Goal: Task Accomplishment & Management: Complete application form

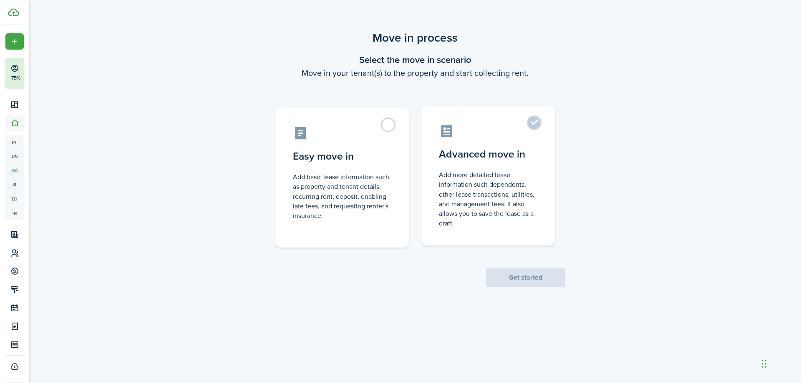
click at [503, 187] on control-radio-card-description "Add more detailed lease information such dependents, other lease transactions, …" at bounding box center [488, 199] width 98 height 58
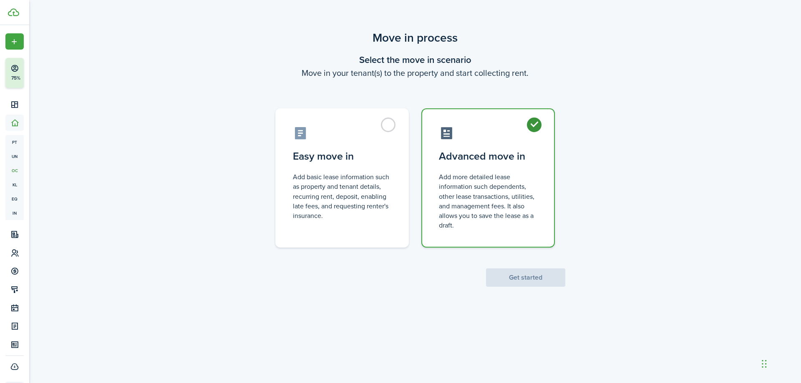
radio input "true"
click at [516, 277] on button "Get started" at bounding box center [525, 278] width 79 height 18
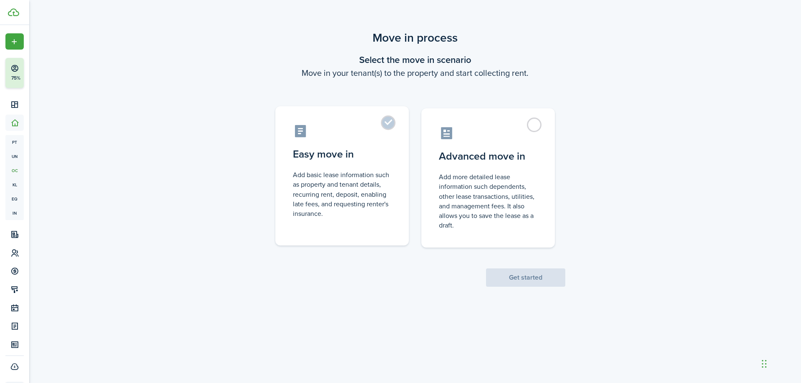
click at [399, 217] on label "Easy move in Add basic lease information such as property and tenant details, r…" at bounding box center [342, 175] width 134 height 139
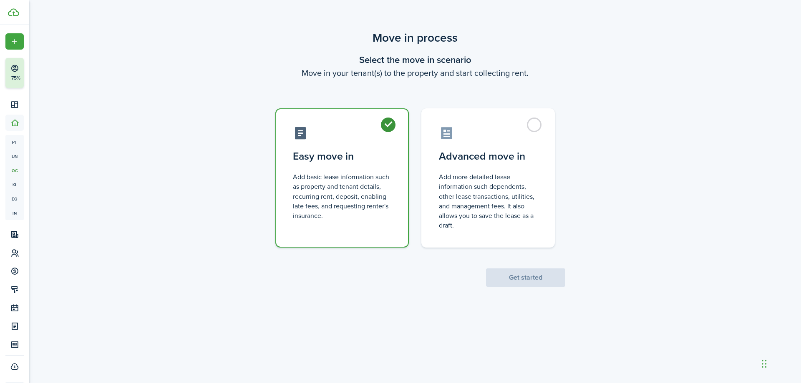
radio input "true"
click at [517, 277] on button "Get started" at bounding box center [525, 278] width 79 height 18
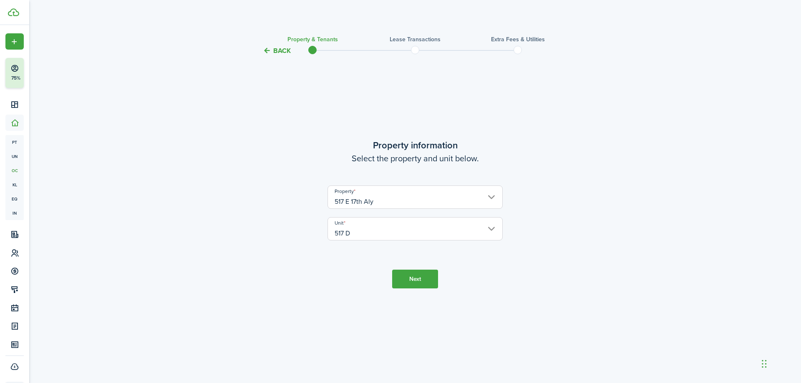
click at [409, 279] on button "Next" at bounding box center [415, 279] width 46 height 19
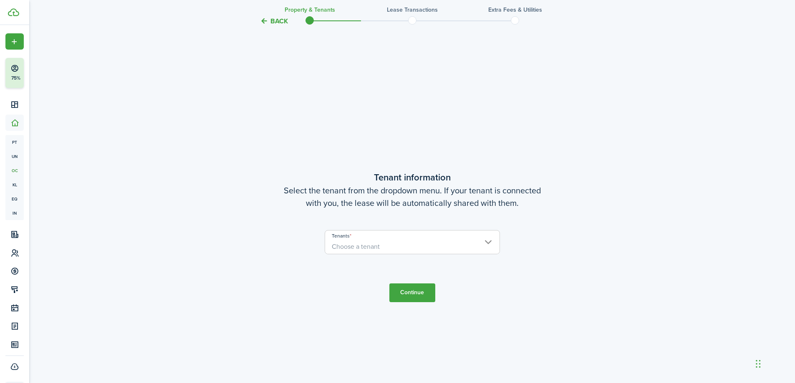
scroll to position [328, 0]
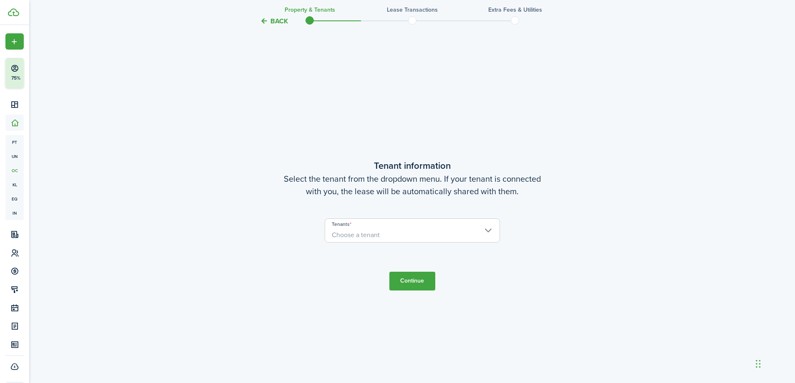
click at [403, 226] on input "Tenants" at bounding box center [412, 224] width 174 height 10
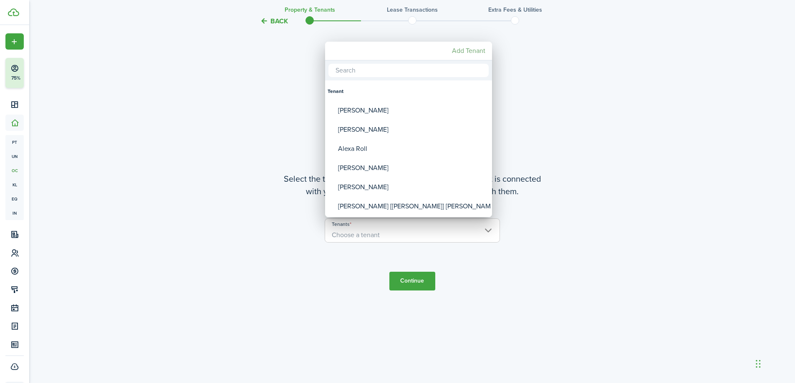
click at [465, 49] on mbsc-button "Add Tenant" at bounding box center [469, 50] width 40 height 15
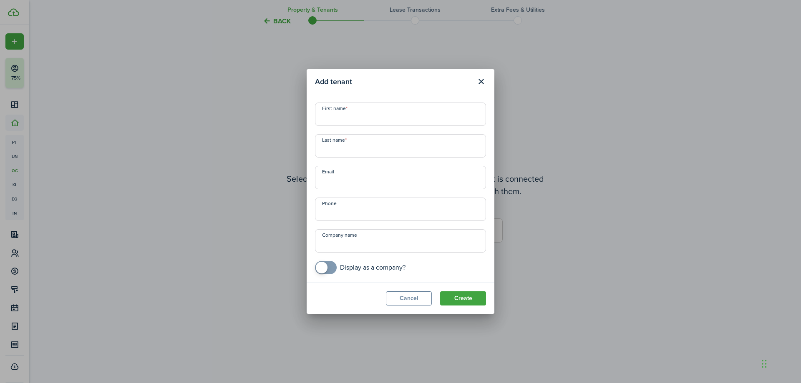
click at [377, 121] on input "First name" at bounding box center [400, 114] width 171 height 23
type input "Sequoia"
type input "[PERSON_NAME]"
click at [371, 273] on input "checkbox" at bounding box center [360, 267] width 91 height 13
click at [449, 298] on button "Create" at bounding box center [463, 299] width 46 height 14
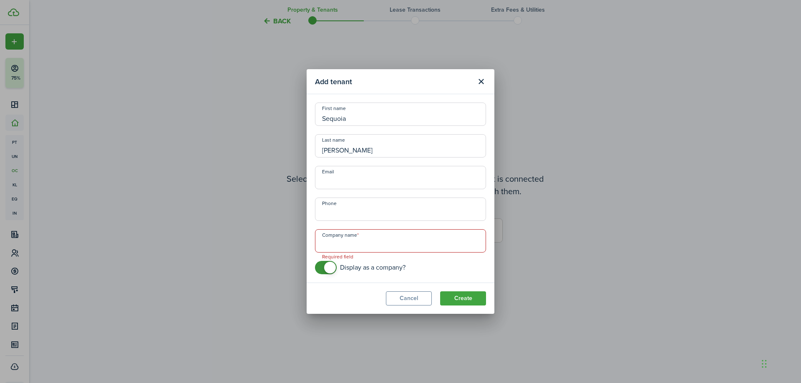
click at [383, 232] on input "Company name" at bounding box center [400, 240] width 171 height 23
click at [370, 269] on input "checkbox" at bounding box center [360, 267] width 91 height 13
checkbox input "false"
click at [470, 296] on button "Create" at bounding box center [463, 299] width 46 height 14
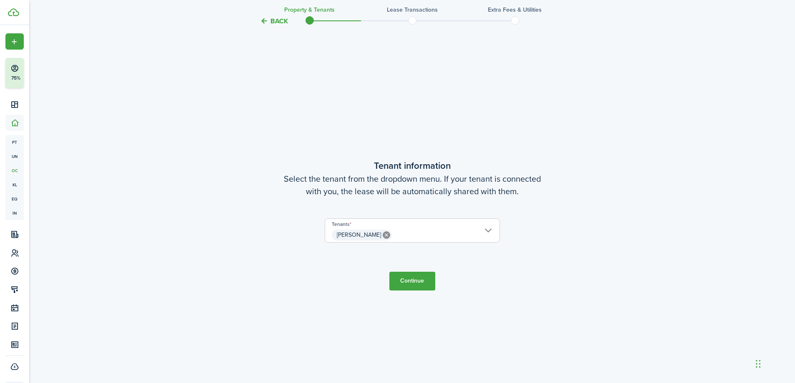
click at [422, 284] on button "Continue" at bounding box center [412, 281] width 46 height 19
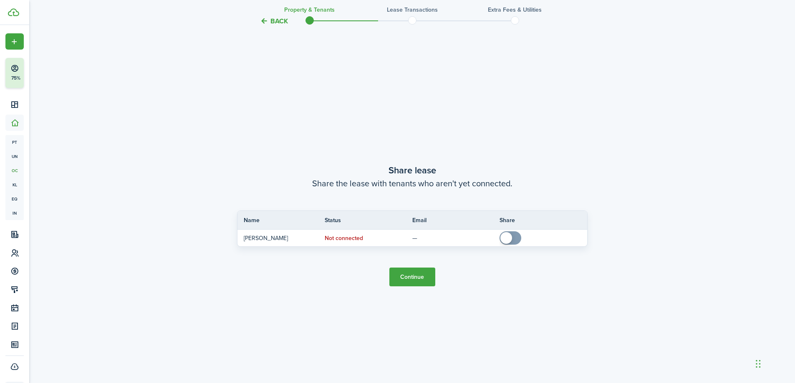
scroll to position [711, 0]
click at [406, 281] on button "Continue" at bounding box center [412, 276] width 46 height 19
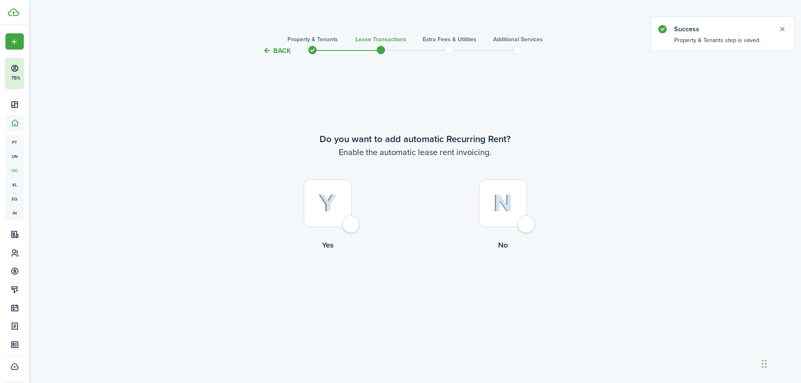
drag, startPoint x: 343, startPoint y: 214, endPoint x: 343, endPoint y: 219, distance: 5.1
click at [342, 213] on div at bounding box center [328, 203] width 48 height 48
radio input "true"
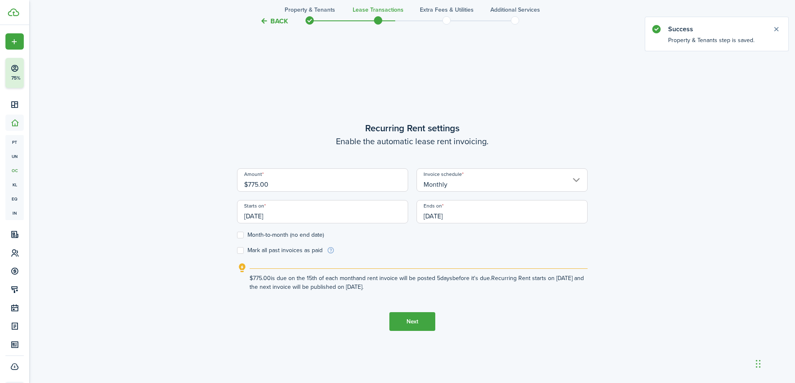
scroll to position [328, 0]
click at [342, 219] on input "[DATE]" at bounding box center [322, 210] width 171 height 23
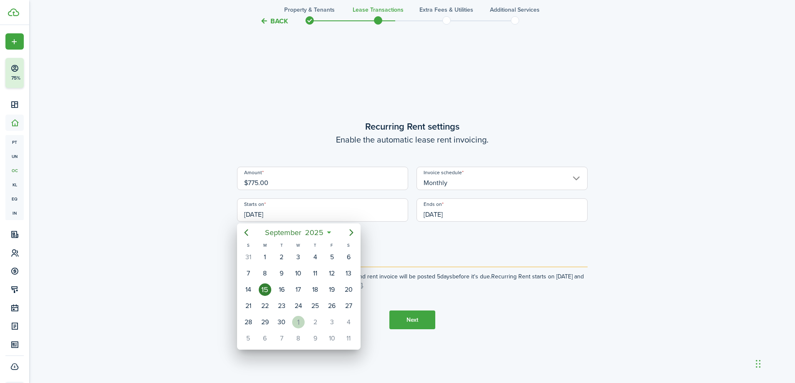
click at [299, 320] on div "1" at bounding box center [298, 322] width 13 height 13
type input "[DATE]"
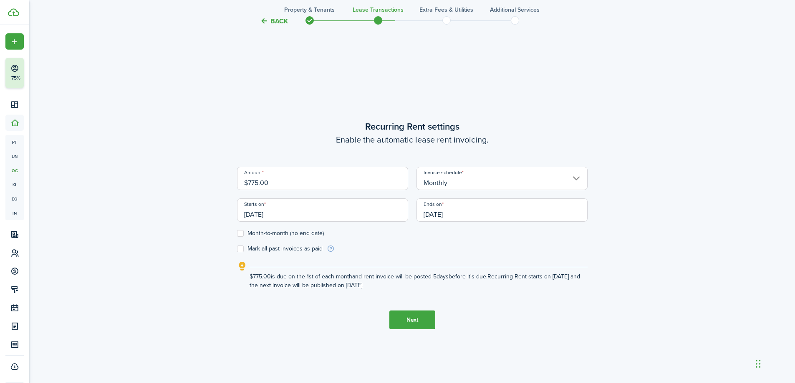
scroll to position [0, 0]
click at [428, 216] on input "[DATE]" at bounding box center [501, 210] width 171 height 23
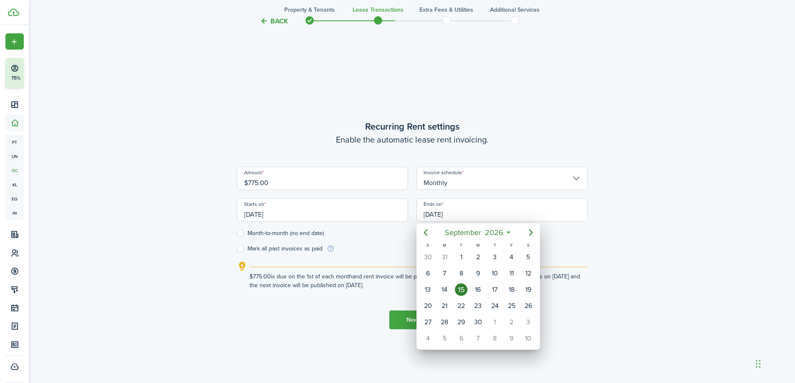
drag, startPoint x: 395, startPoint y: 263, endPoint x: 348, endPoint y: 249, distance: 48.8
click at [393, 262] on div at bounding box center [397, 191] width 928 height 517
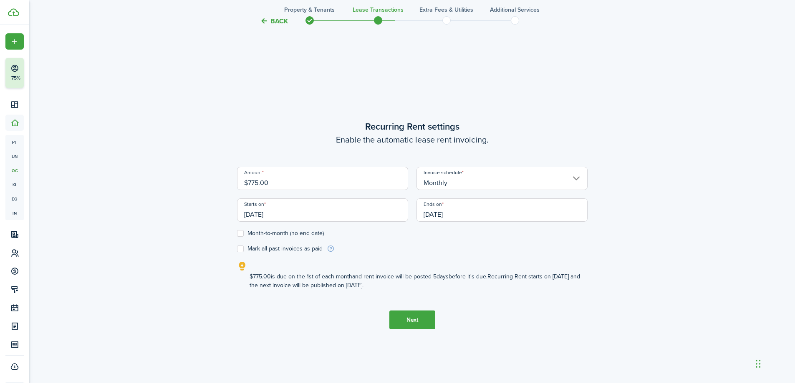
click at [314, 234] on label "Month-to-month (no end date)" at bounding box center [280, 233] width 87 height 7
click at [237, 234] on input "Month-to-month (no end date)" at bounding box center [237, 234] width 0 height 0
checkbox input "true"
drag, startPoint x: 307, startPoint y: 178, endPoint x: 0, endPoint y: 192, distance: 307.8
click at [52, 181] on div "Back Property & Tenants Lease Transactions Extra fees & Utilities Additional Se…" at bounding box center [412, 59] width 766 height 723
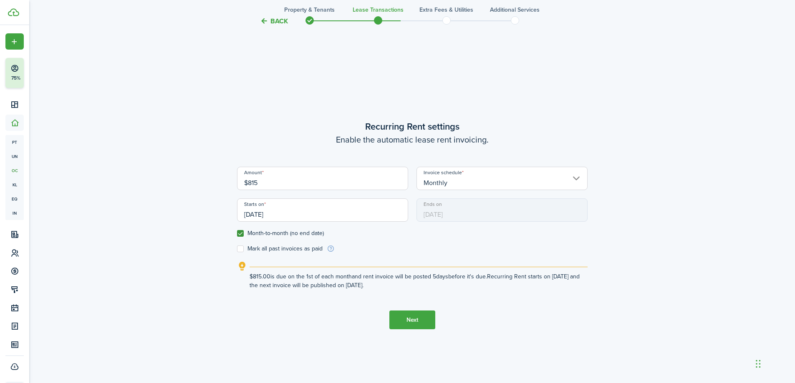
type input "$815.00"
click at [412, 322] on button "Next" at bounding box center [412, 320] width 46 height 19
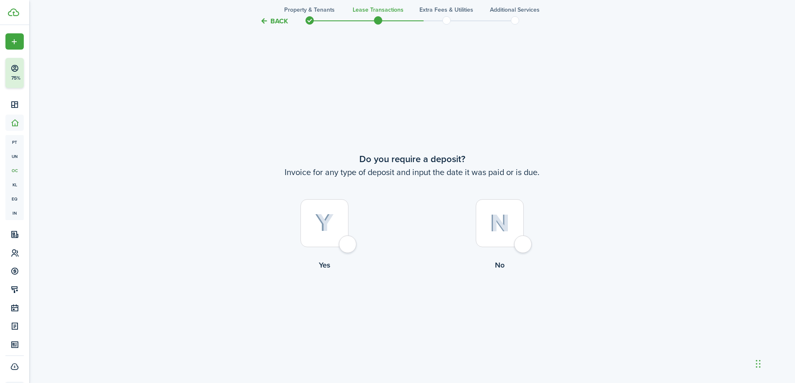
scroll to position [711, 0]
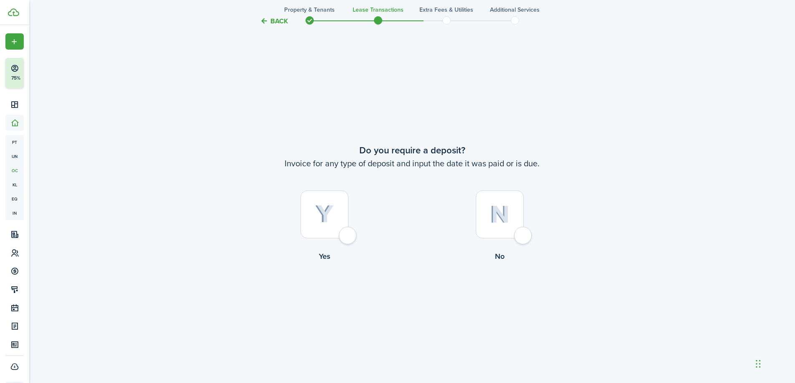
click at [328, 221] on img at bounding box center [324, 214] width 19 height 18
radio input "true"
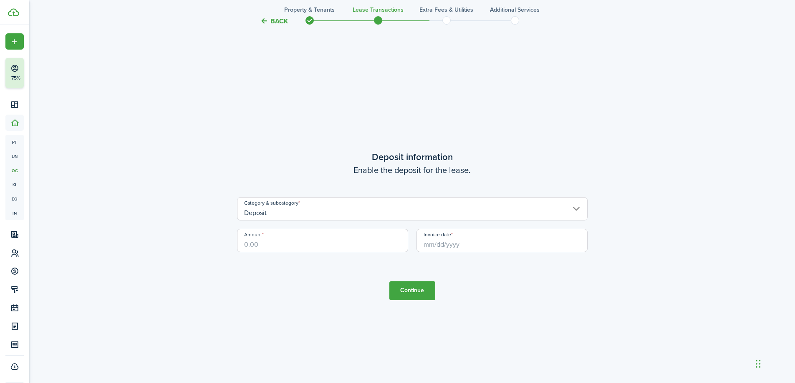
scroll to position [1094, 0]
click at [321, 247] on input "Amount" at bounding box center [322, 240] width 171 height 23
click at [475, 244] on input "Invoice date" at bounding box center [501, 240] width 171 height 23
type input "$815.00"
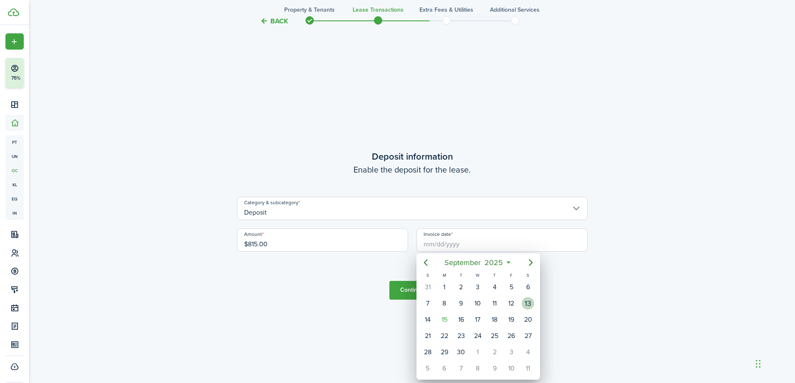
click at [523, 301] on div "13" at bounding box center [528, 303] width 13 height 13
type input "[DATE]"
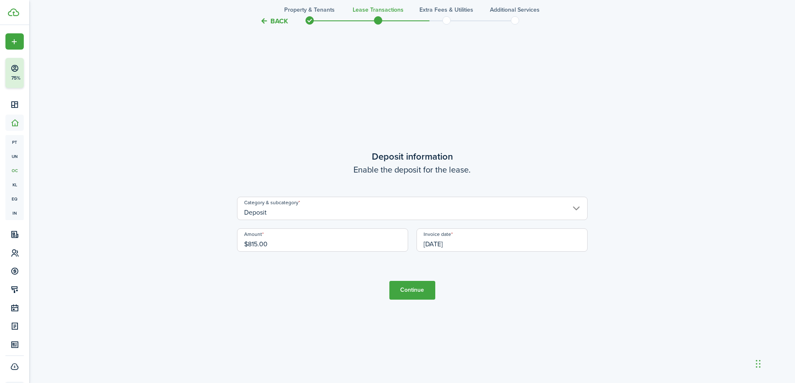
click at [419, 295] on button "Continue" at bounding box center [412, 290] width 46 height 19
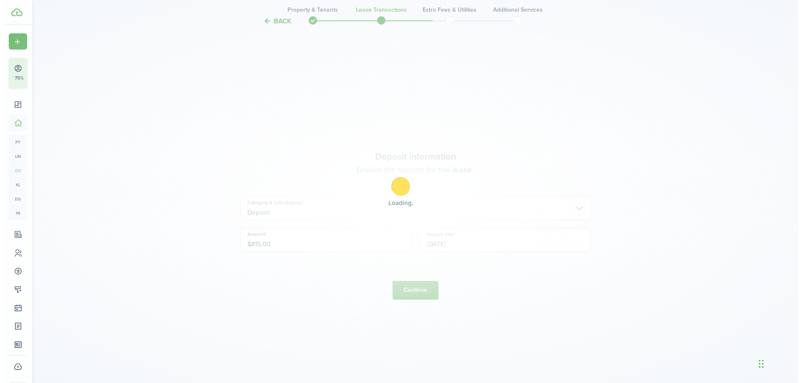
scroll to position [0, 0]
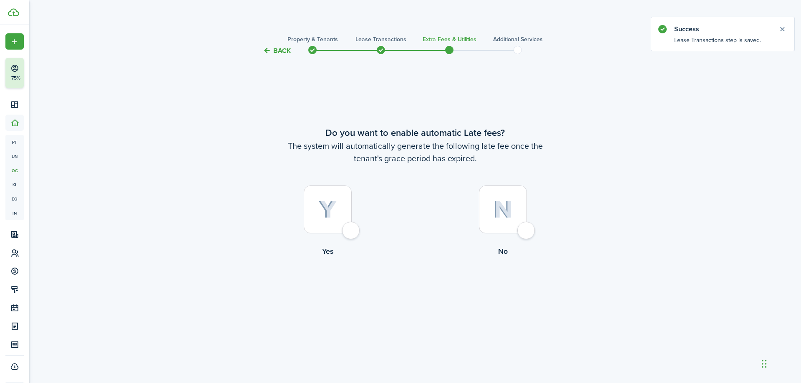
click at [508, 213] on img at bounding box center [503, 210] width 20 height 18
radio input "true"
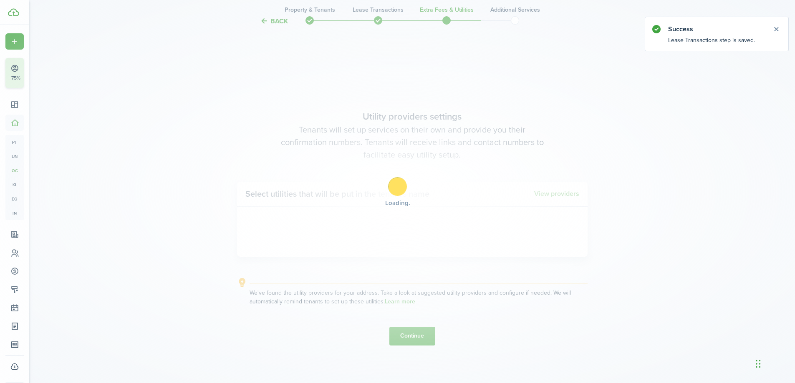
scroll to position [328, 0]
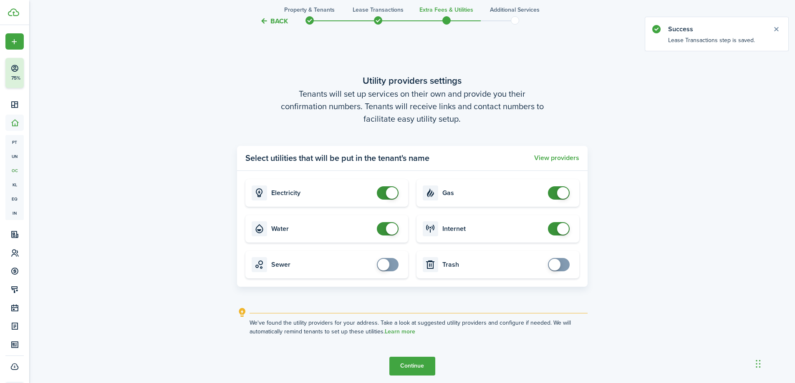
click at [421, 364] on button "Continue" at bounding box center [412, 366] width 46 height 19
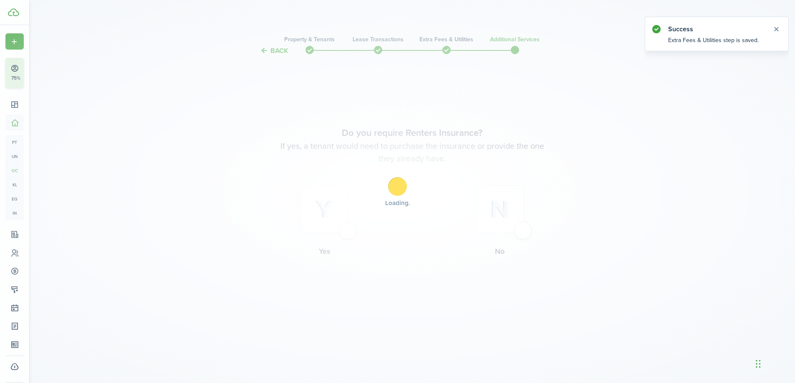
scroll to position [0, 0]
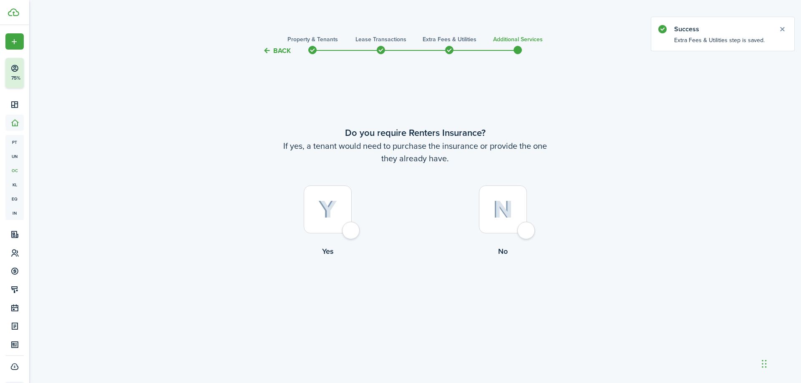
click at [521, 207] on div at bounding box center [503, 210] width 48 height 48
radio input "true"
click at [436, 291] on button "Complete move in" at bounding box center [415, 291] width 61 height 19
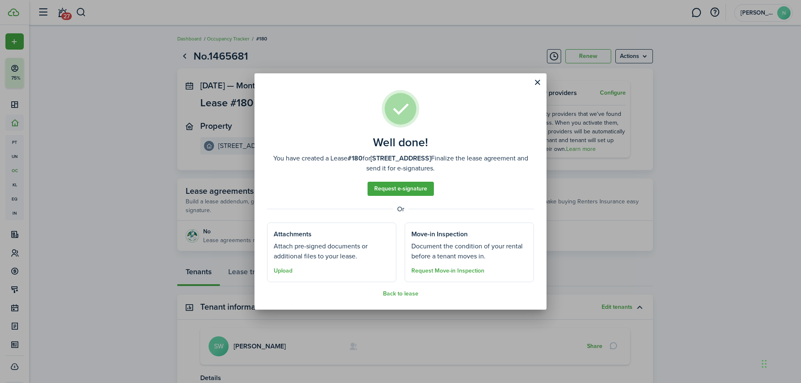
click at [452, 327] on div "Well done! You have created a Lease #180 for [STREET_ADDRESS] D. Finalize the l…" at bounding box center [400, 191] width 801 height 383
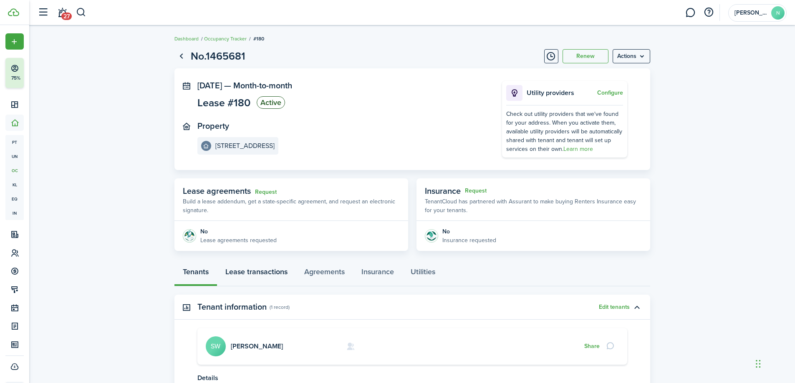
scroll to position [79, 0]
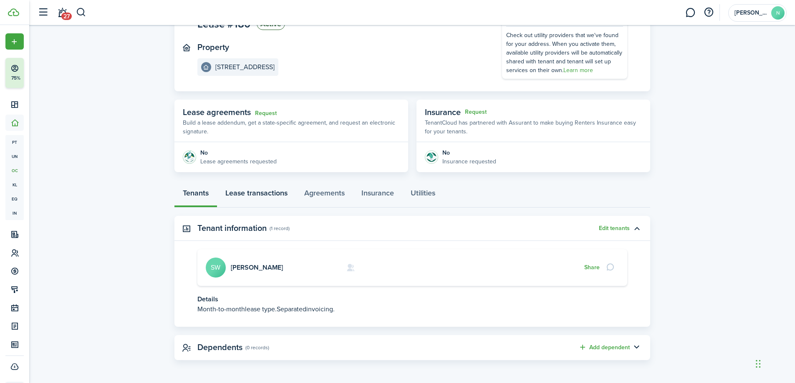
click at [273, 196] on link "Lease transactions" at bounding box center [256, 195] width 79 height 25
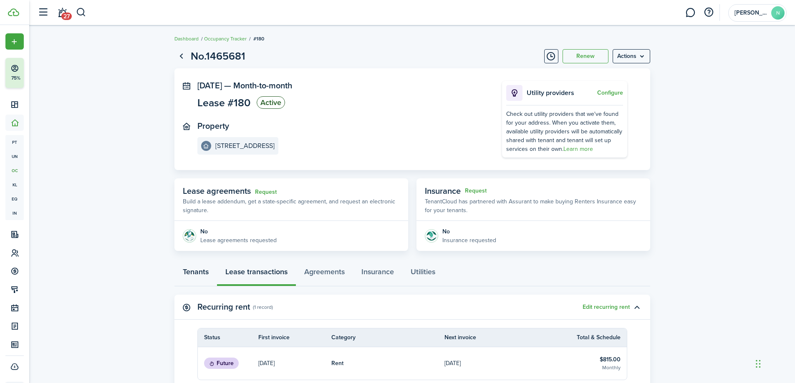
click at [194, 275] on link "Tenants" at bounding box center [195, 274] width 43 height 25
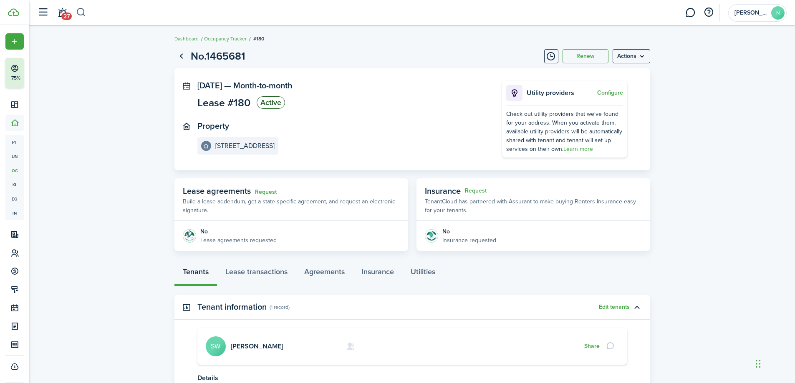
click at [83, 16] on button "button" at bounding box center [81, 12] width 10 height 14
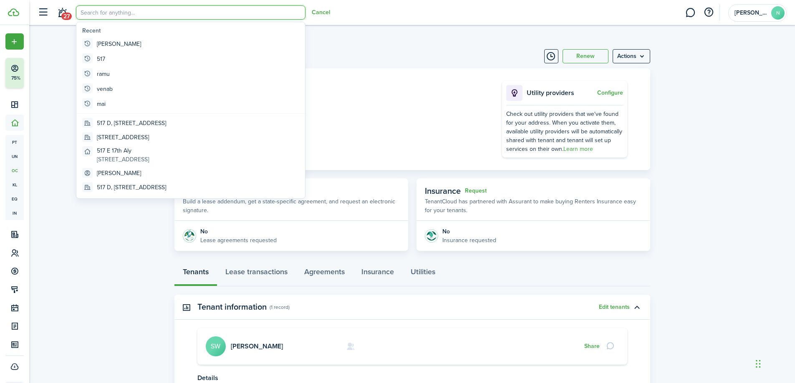
click at [114, 13] on input "search" at bounding box center [190, 12] width 229 height 14
click at [169, 13] on input "search" at bounding box center [190, 12] width 229 height 14
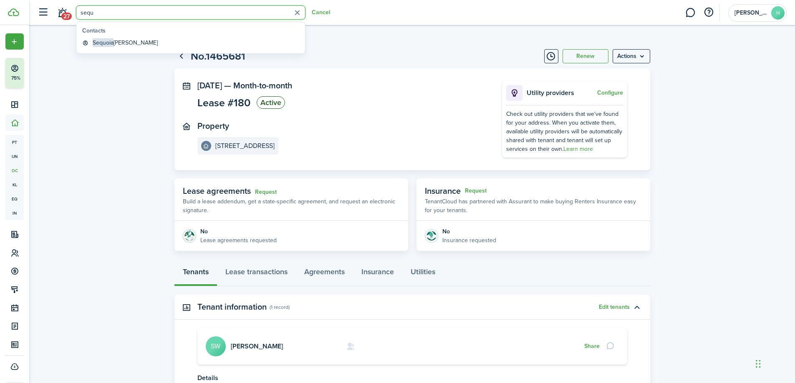
type input "sequ"
click at [148, 43] on global-search-item-title "[PERSON_NAME]" at bounding box center [125, 42] width 65 height 9
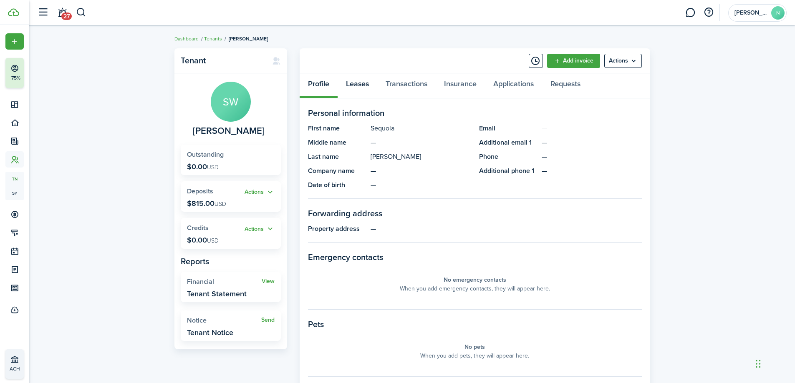
click at [365, 86] on link "Leases" at bounding box center [358, 85] width 40 height 25
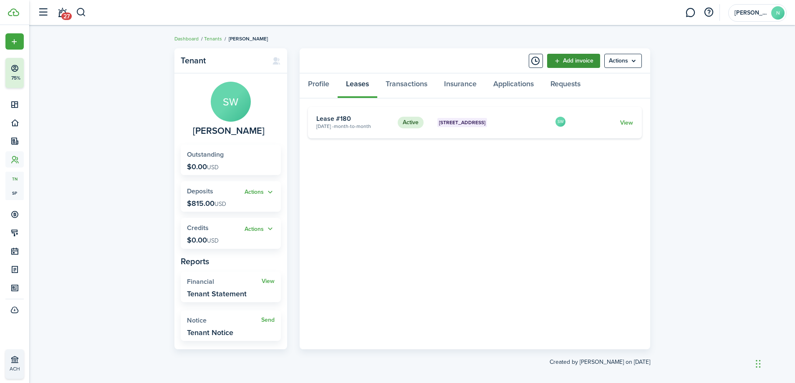
click at [578, 62] on link "Add invoice" at bounding box center [573, 61] width 53 height 14
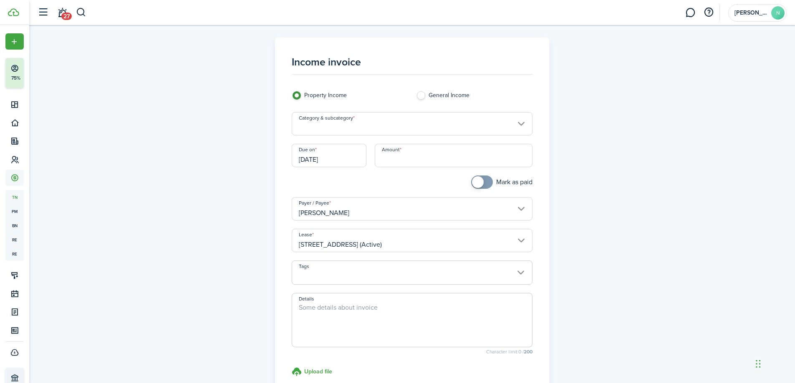
click at [359, 129] on input "Category & subcategory" at bounding box center [412, 123] width 241 height 23
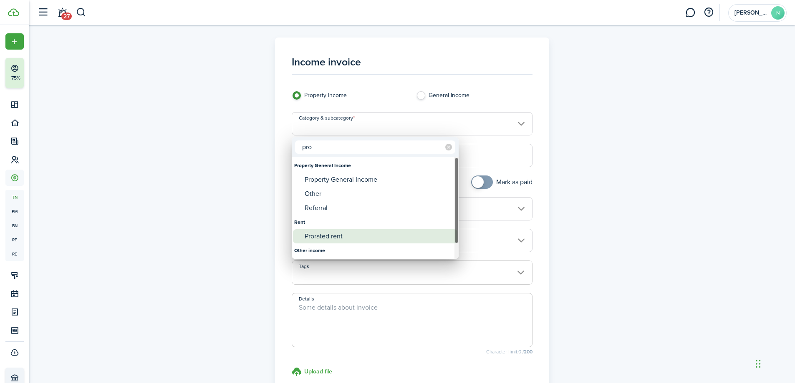
type input "pro"
drag, startPoint x: 346, startPoint y: 239, endPoint x: 346, endPoint y: 232, distance: 7.5
click at [346, 239] on div "Prorated rent" at bounding box center [379, 236] width 148 height 14
type input "Rent / Prorated rent"
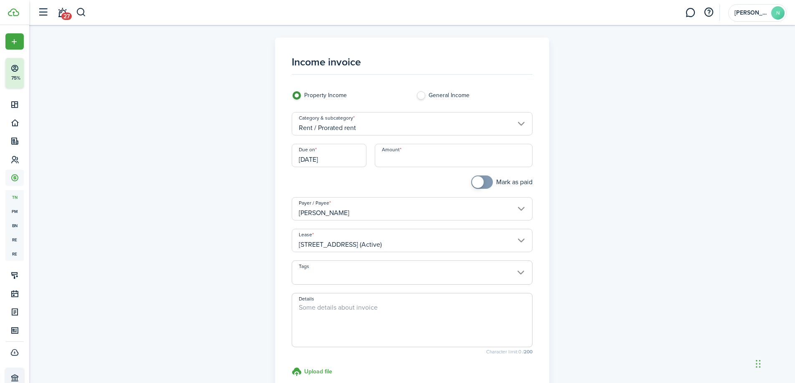
click at [340, 160] on input "[DATE]" at bounding box center [329, 155] width 75 height 23
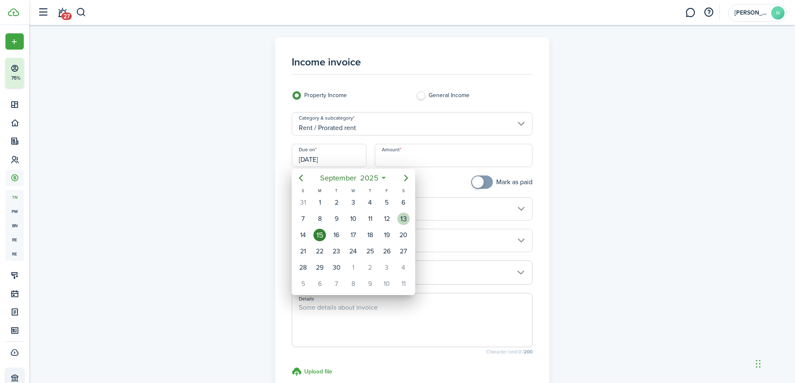
click at [395, 217] on div "13" at bounding box center [403, 219] width 17 height 16
type input "[DATE]"
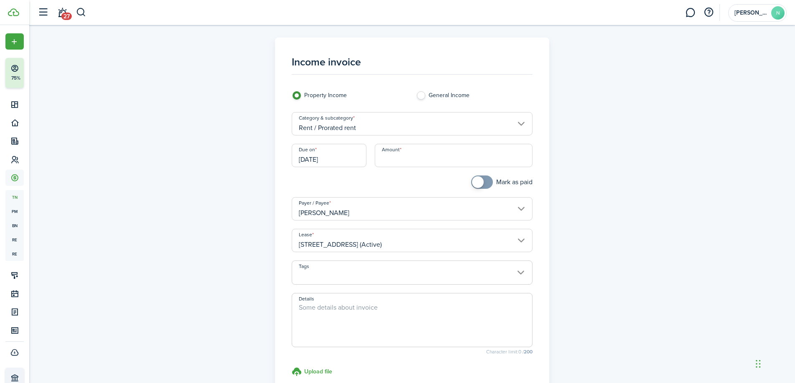
click at [404, 155] on input "Amount" at bounding box center [454, 155] width 158 height 23
type input "$489.00"
checkbox input "true"
click at [484, 184] on span at bounding box center [482, 182] width 8 height 13
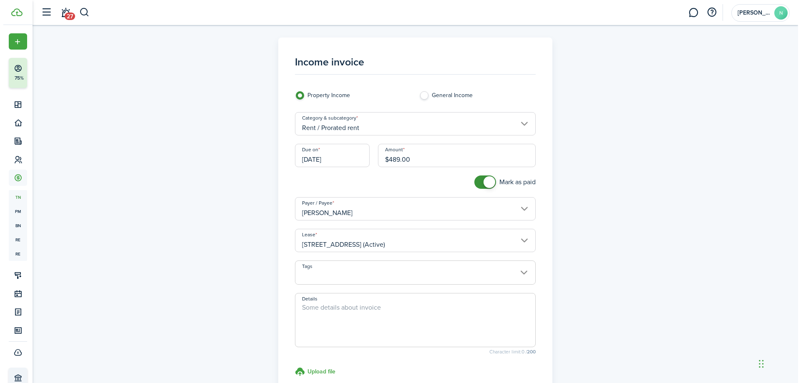
scroll to position [101, 0]
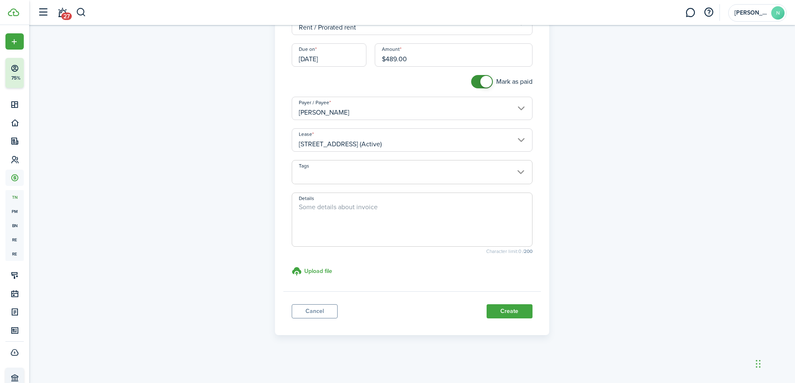
click at [337, 179] on span at bounding box center [412, 177] width 240 height 14
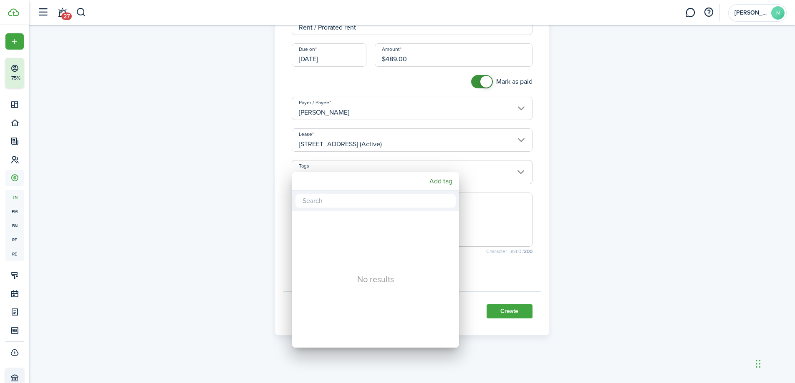
click at [190, 219] on div at bounding box center [397, 191] width 928 height 517
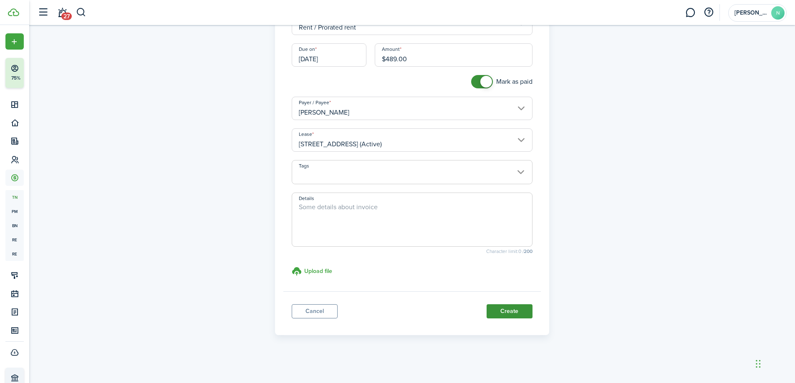
click at [522, 316] on button "Create" at bounding box center [509, 312] width 46 height 14
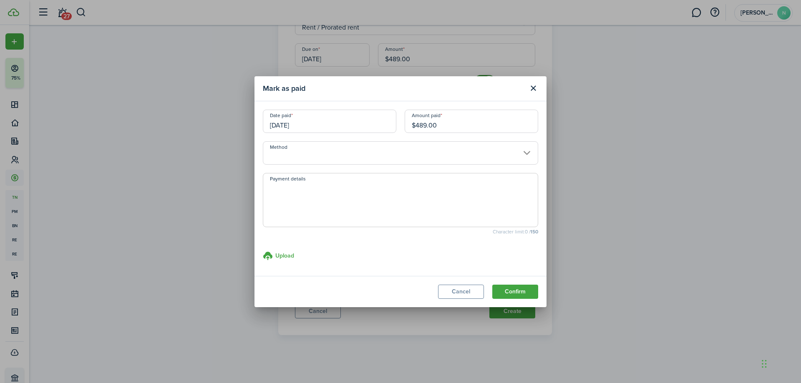
click at [303, 159] on input "Method" at bounding box center [400, 152] width 275 height 23
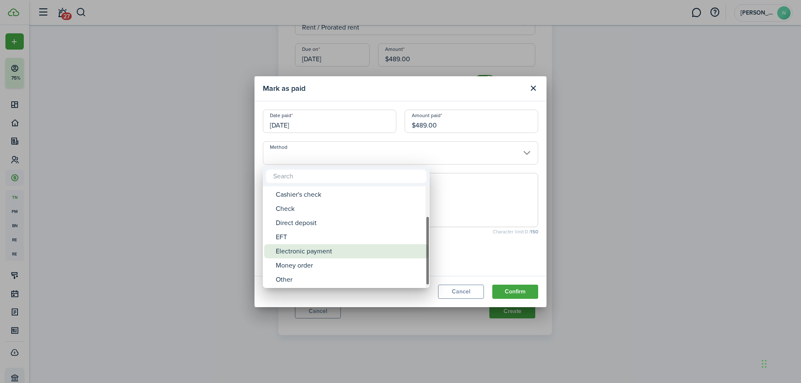
click at [305, 247] on div "Electronic payment" at bounding box center [350, 251] width 148 height 14
type input "Electronic payment"
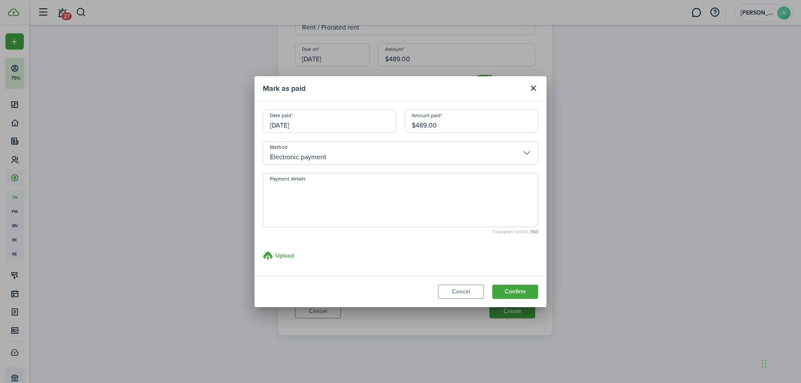
click at [311, 217] on textarea "Payment details" at bounding box center [400, 203] width 275 height 40
paste textarea "venmo cash from [PERSON_NAME]"
type textarea "venmo cash from [PERSON_NAME]"
click at [519, 288] on button "Confirm" at bounding box center [515, 292] width 46 height 14
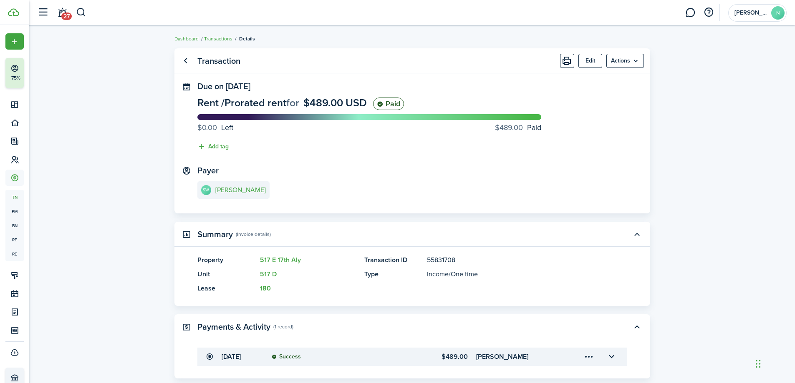
click at [132, 105] on transaction-view "Transaction Edit Actions Due on [DATE] Rent / Prorated rent for $489.00 USD Pai…" at bounding box center [412, 238] width 766 height 389
